Goal: Obtain resource: Obtain resource

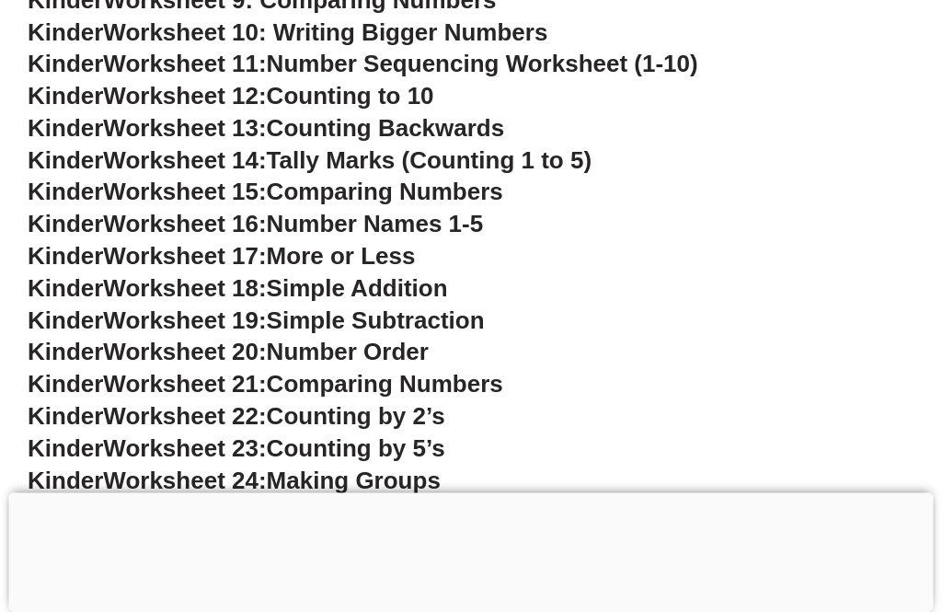
scroll to position [1152, 0]
click at [350, 373] on span "Comparing Numbers" at bounding box center [385, 384] width 236 height 28
click at [503, 378] on span "Comparing Numbers" at bounding box center [385, 384] width 236 height 28
click at [503, 370] on span "Comparing Numbers" at bounding box center [385, 384] width 236 height 28
click at [503, 374] on span "Comparing Numbers" at bounding box center [385, 384] width 236 height 28
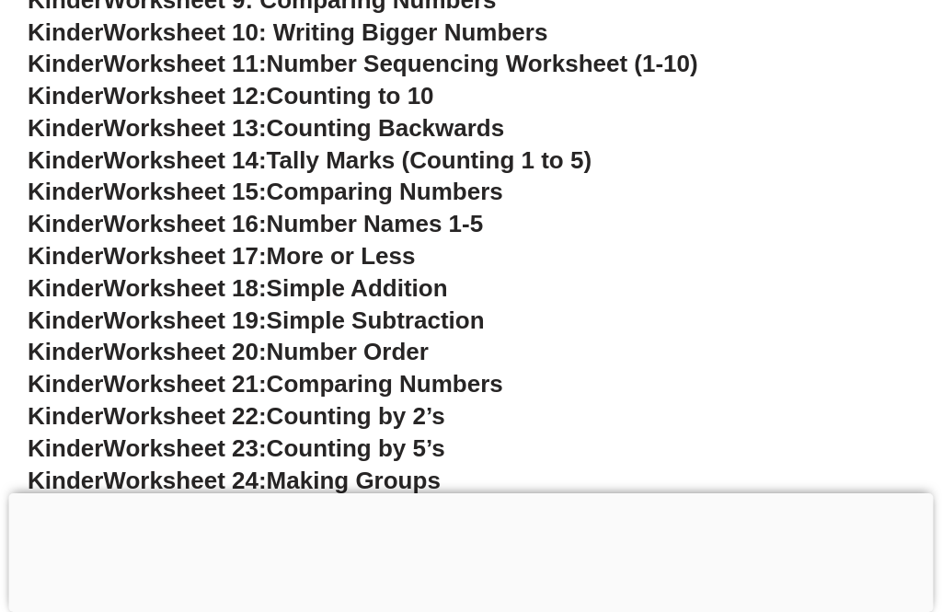
click at [412, 370] on span "Comparing Numbers" at bounding box center [385, 384] width 236 height 28
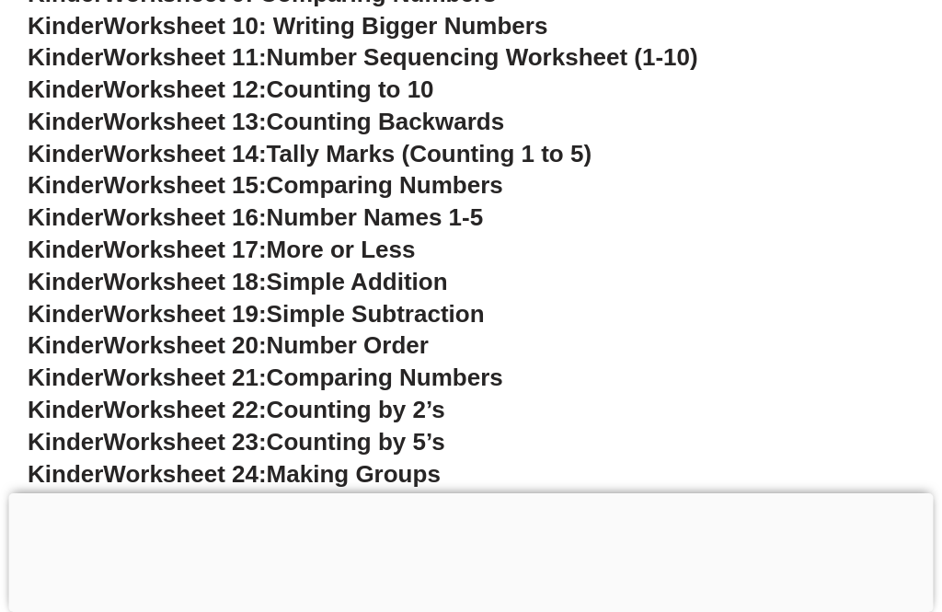
scroll to position [1146, 0]
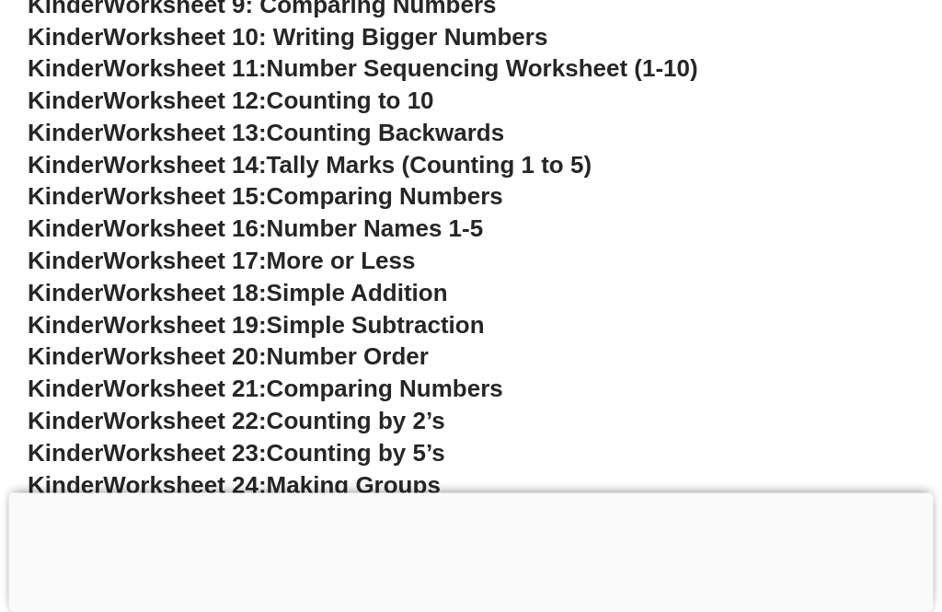
click at [360, 375] on span "Comparing Numbers" at bounding box center [385, 389] width 236 height 28
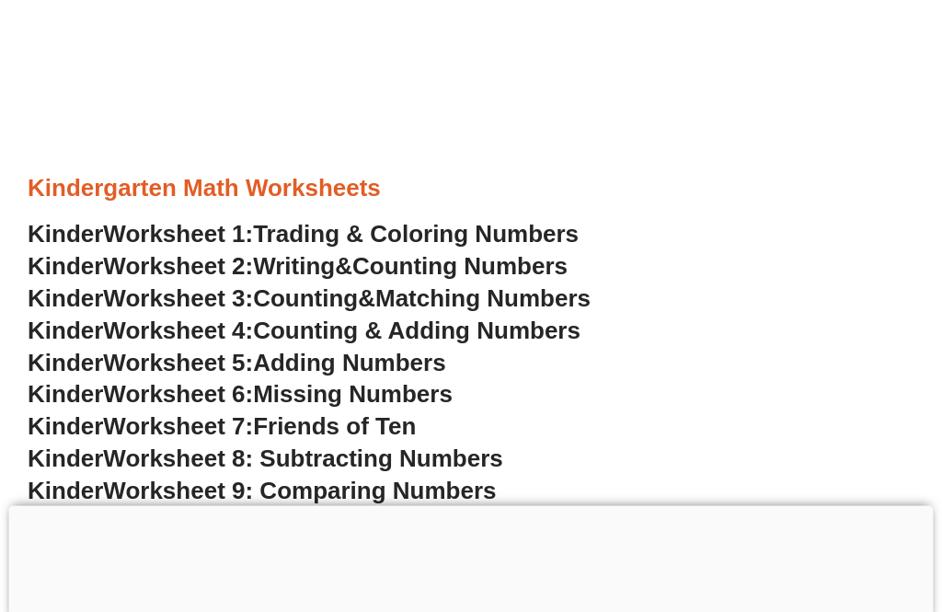
scroll to position [653, 0]
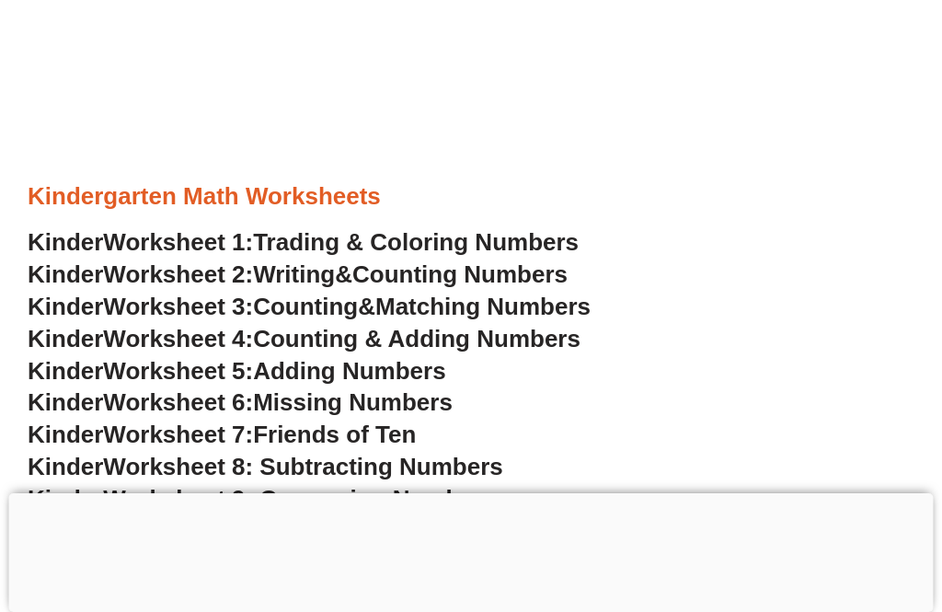
click at [355, 325] on span "Counting & Adding Numbers" at bounding box center [416, 339] width 327 height 28
click at [351, 343] on span "Counting & Adding Numbers" at bounding box center [416, 339] width 327 height 28
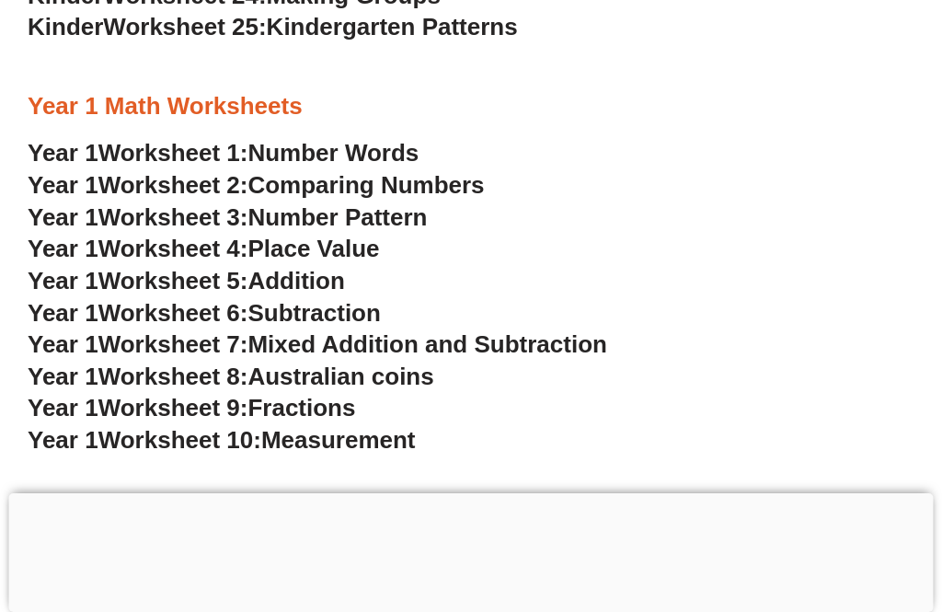
scroll to position [1636, 0]
click at [303, 331] on span "Mixed Addition and Subtraction" at bounding box center [426, 345] width 359 height 28
